Goal: Find specific page/section: Find specific page/section

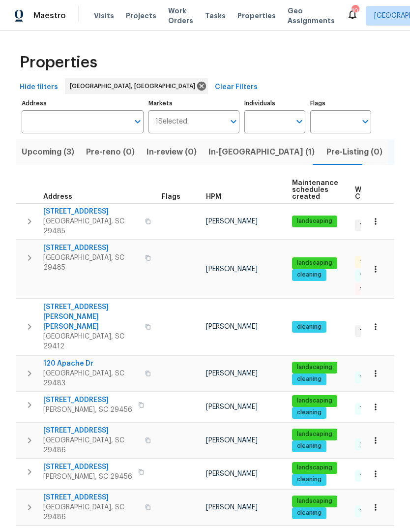
scroll to position [0, 20]
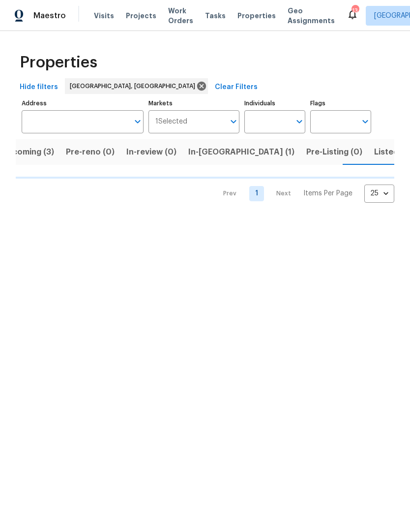
scroll to position [0, 21]
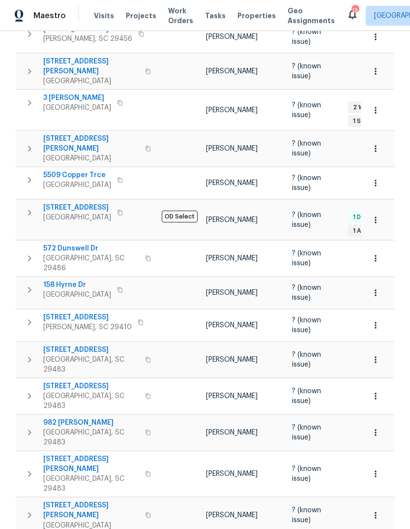
scroll to position [37, 0]
